Goal: Find specific page/section: Find specific page/section

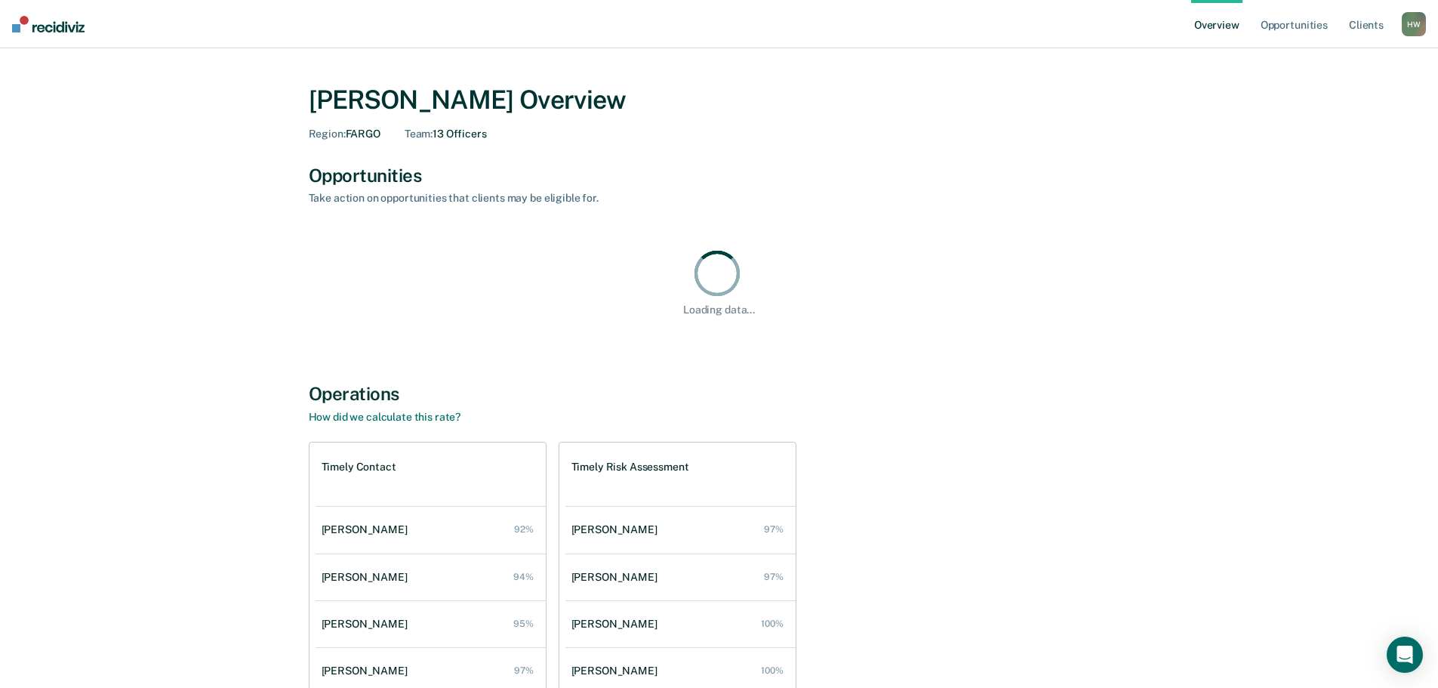
click at [1407, 18] on div "H W" at bounding box center [1413, 24] width 24 height 24
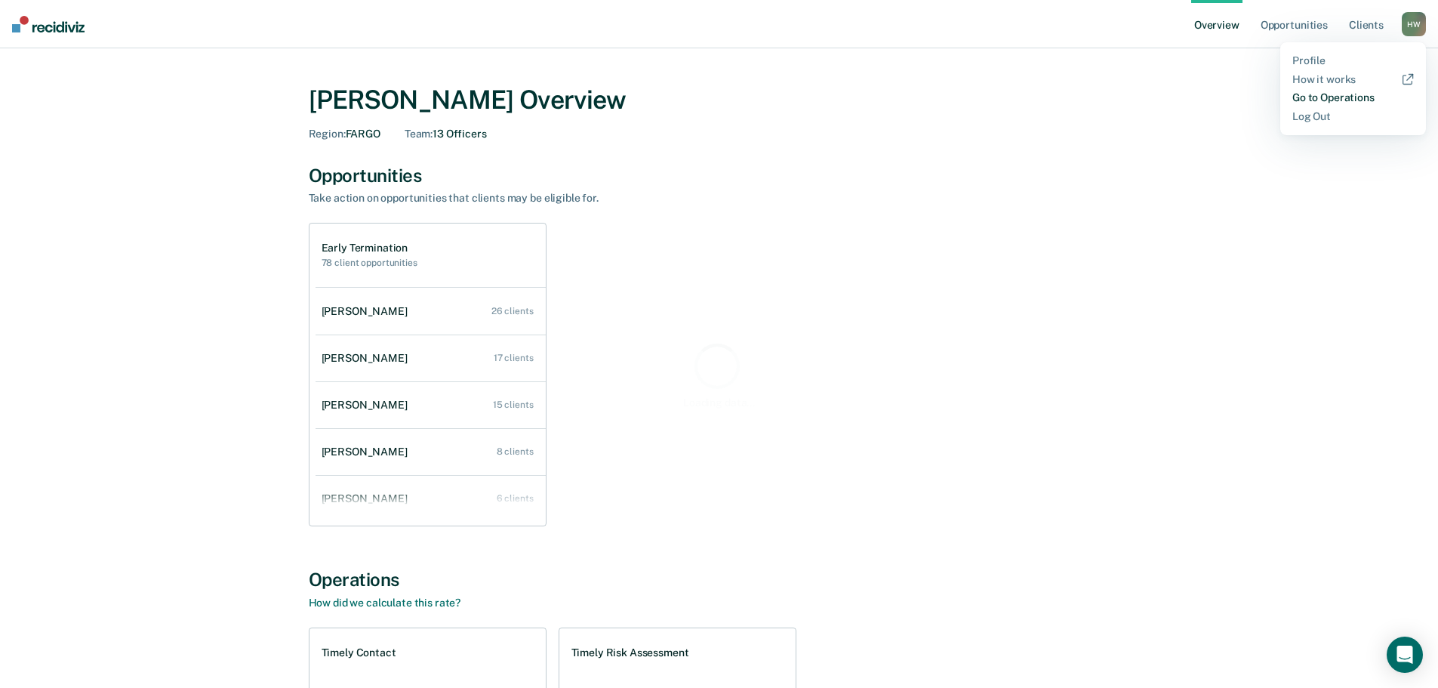
click at [1370, 92] on link "Go to Operations" at bounding box center [1353, 97] width 122 height 13
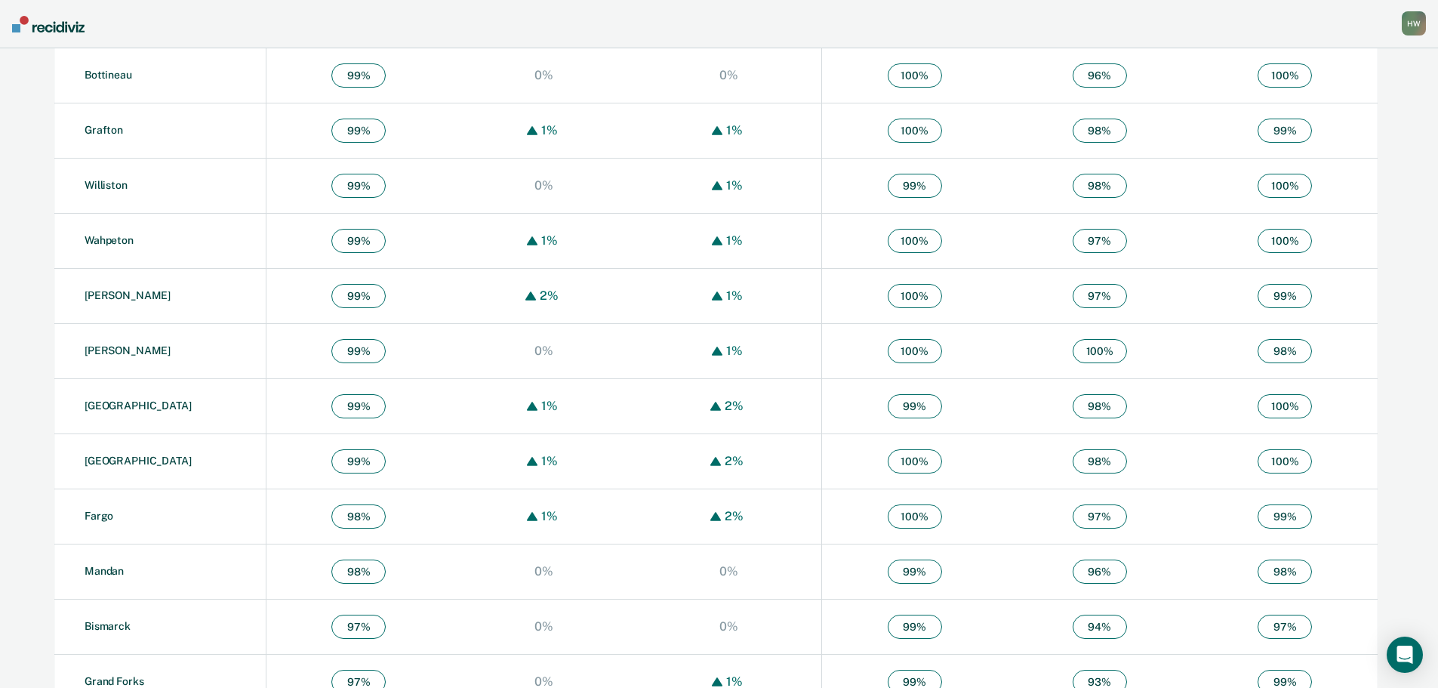
scroll to position [664, 0]
click at [97, 506] on td "Fargo" at bounding box center [159, 513] width 211 height 55
click at [96, 515] on link "Fargo" at bounding box center [99, 513] width 29 height 12
